Goal: Obtain resource: Obtain resource

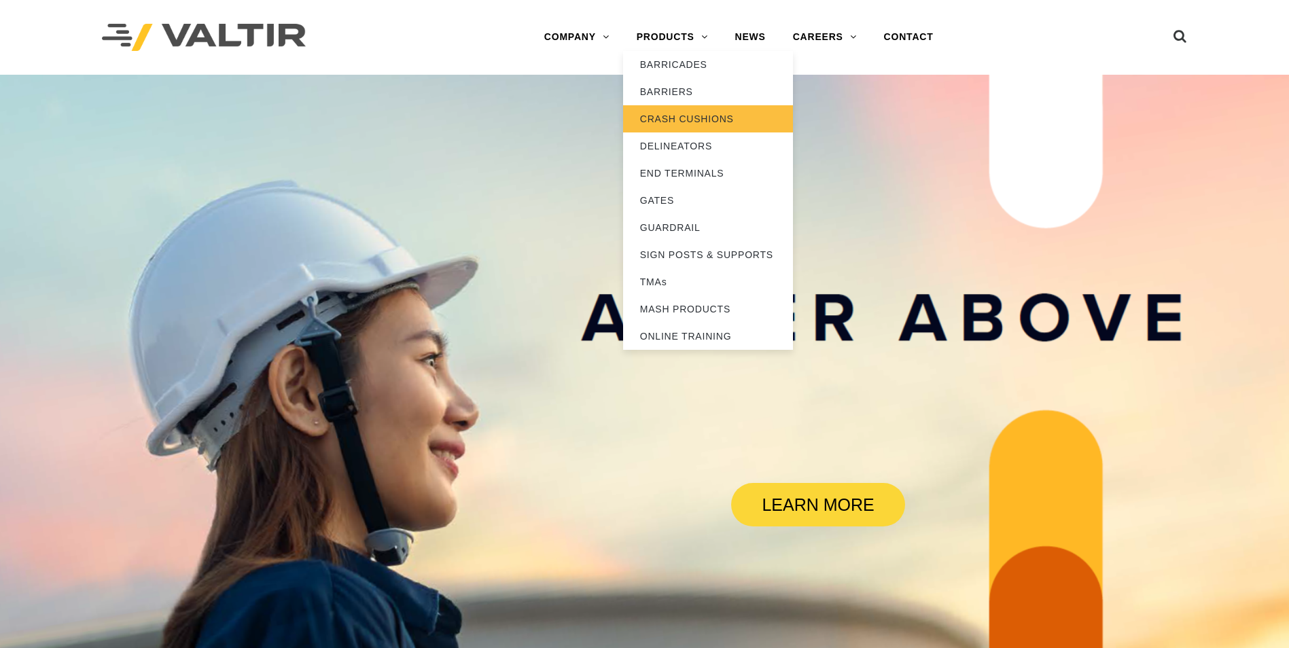
click at [678, 120] on link "CRASH CUSHIONS" at bounding box center [708, 118] width 170 height 27
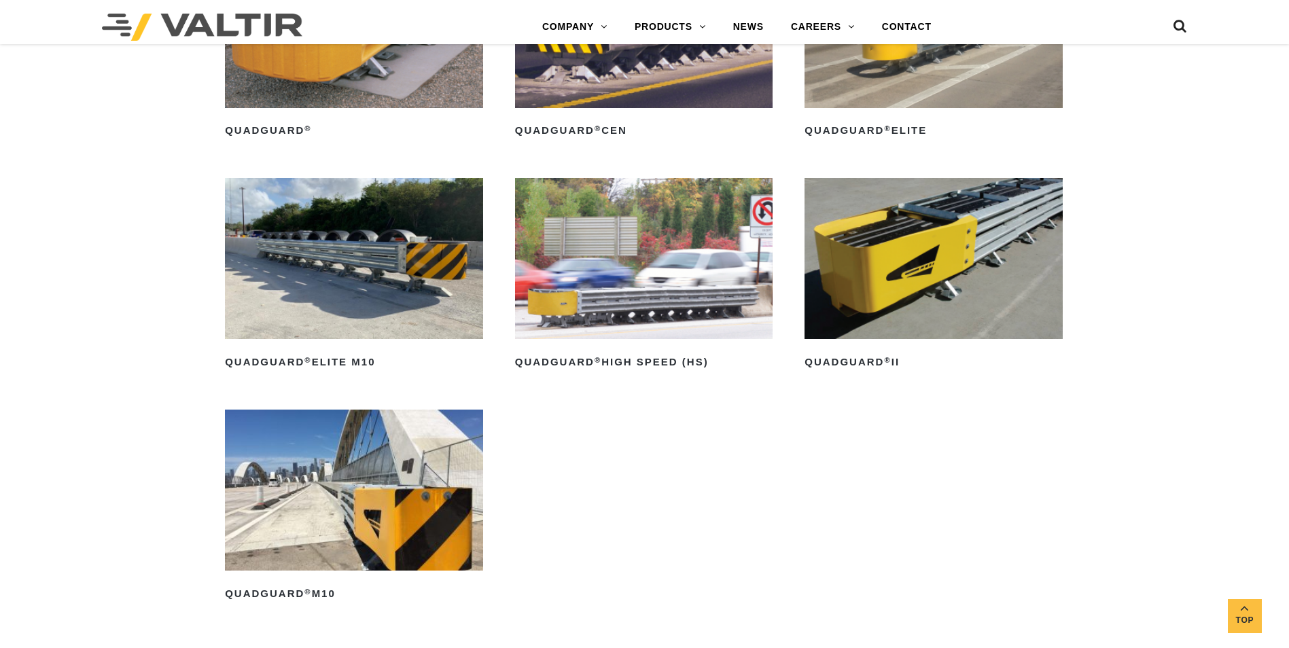
scroll to position [1087, 0]
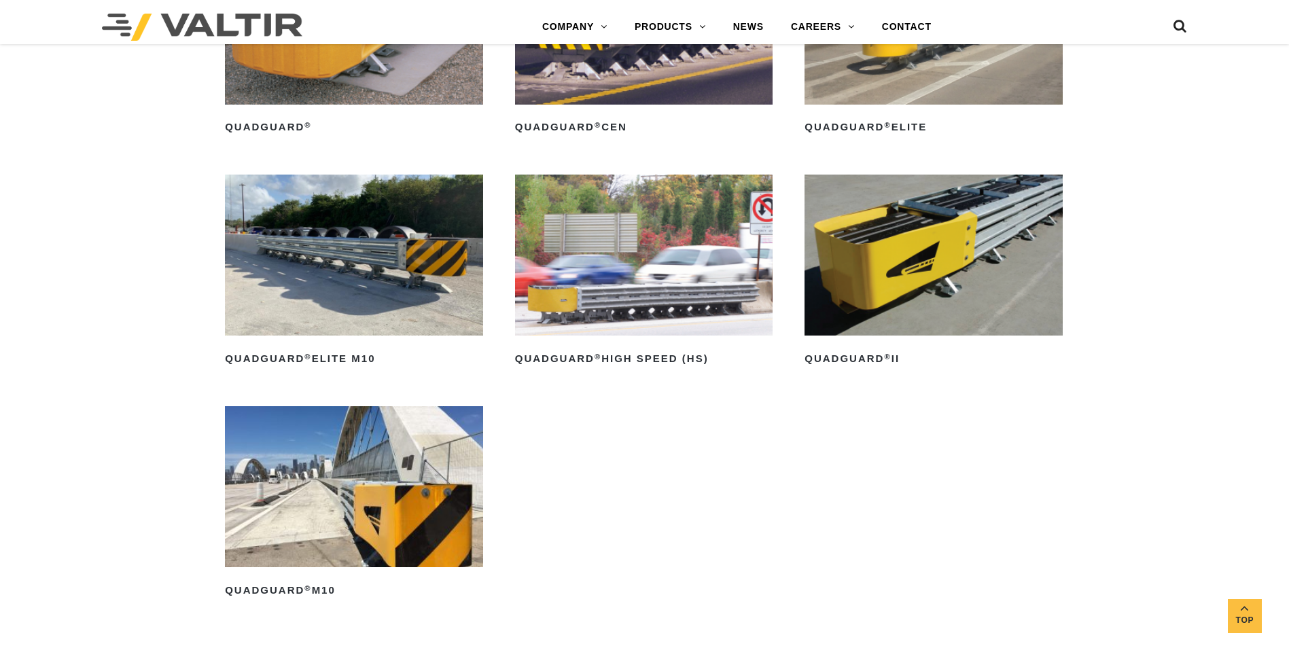
click at [934, 263] on img at bounding box center [934, 255] width 258 height 161
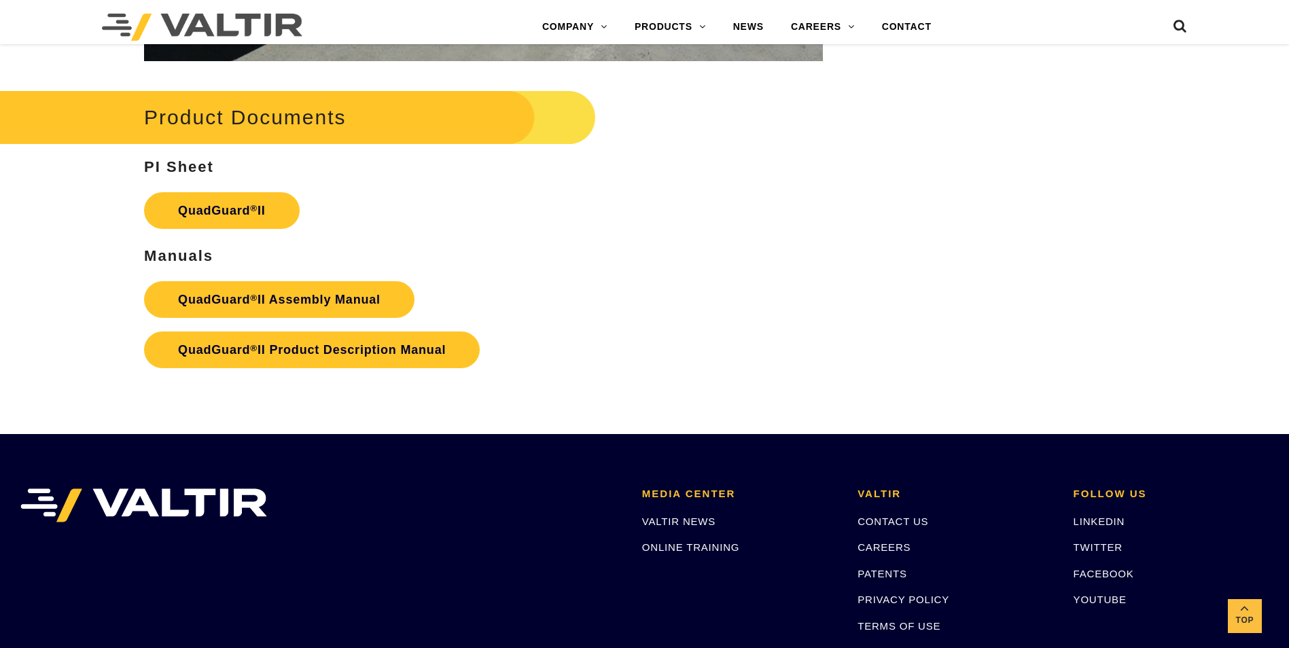
scroll to position [2719, 0]
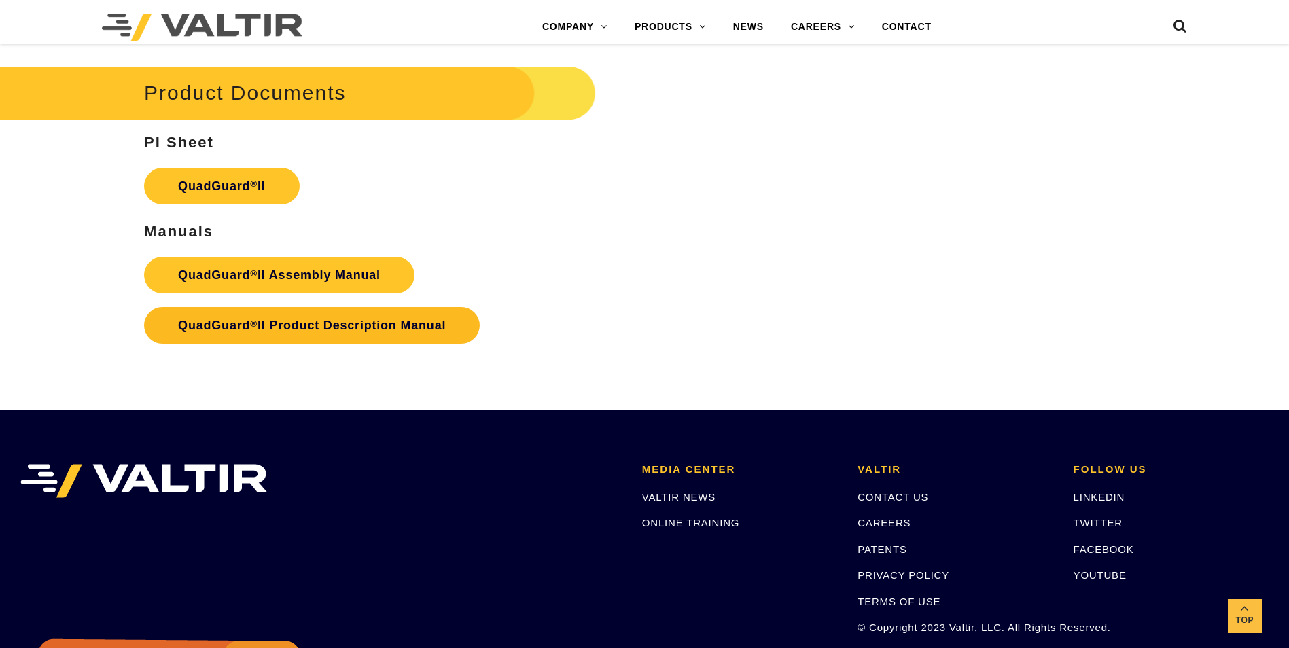
click at [306, 319] on strong "QuadGuard ® II Product Description Manual" at bounding box center [312, 326] width 268 height 14
